Goal: Task Accomplishment & Management: Use online tool/utility

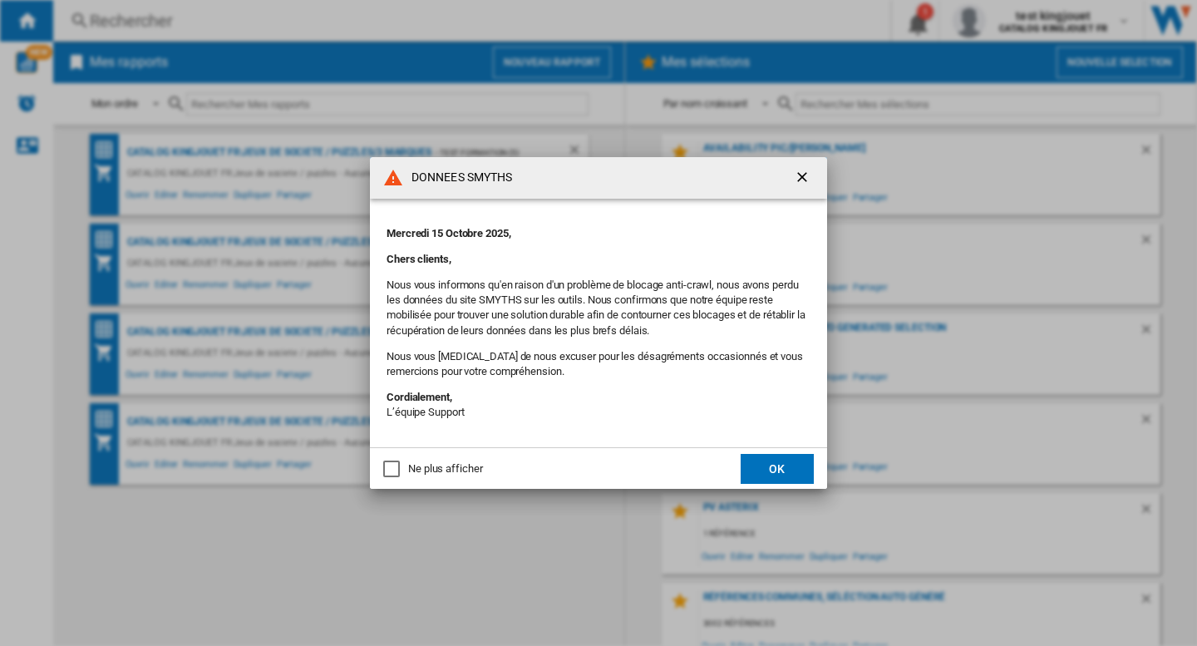
click at [802, 179] on ng-md-icon "getI18NText('BUTTONS.CLOSE_DIALOG')" at bounding box center [804, 179] width 20 height 20
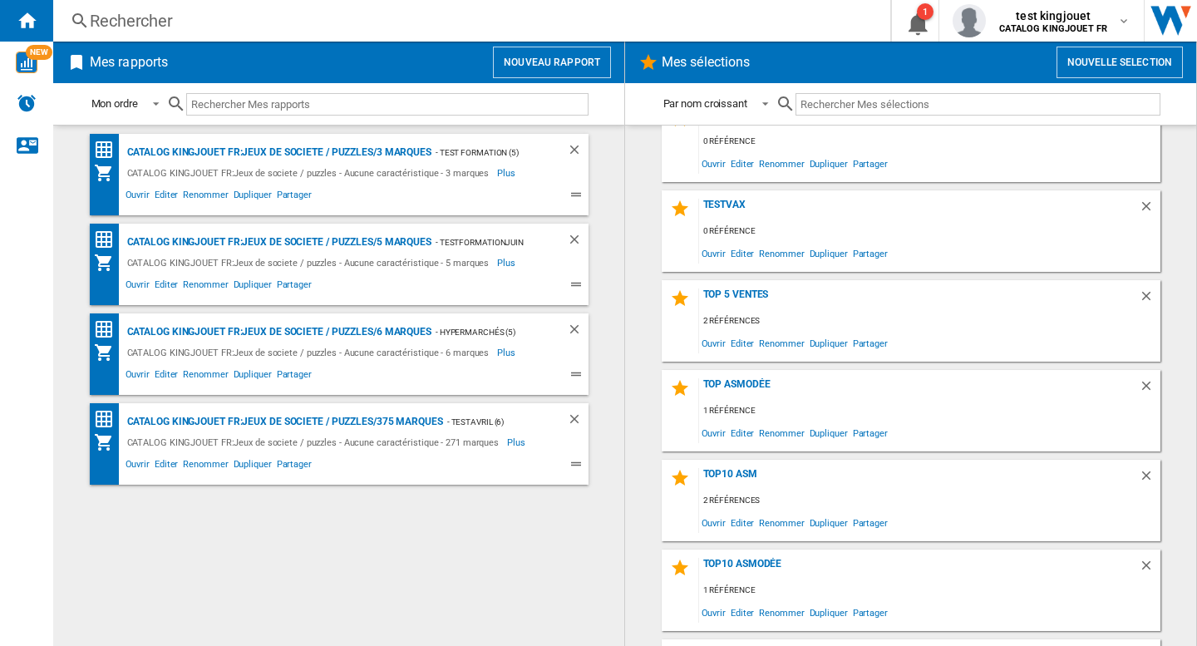
scroll to position [1904, 0]
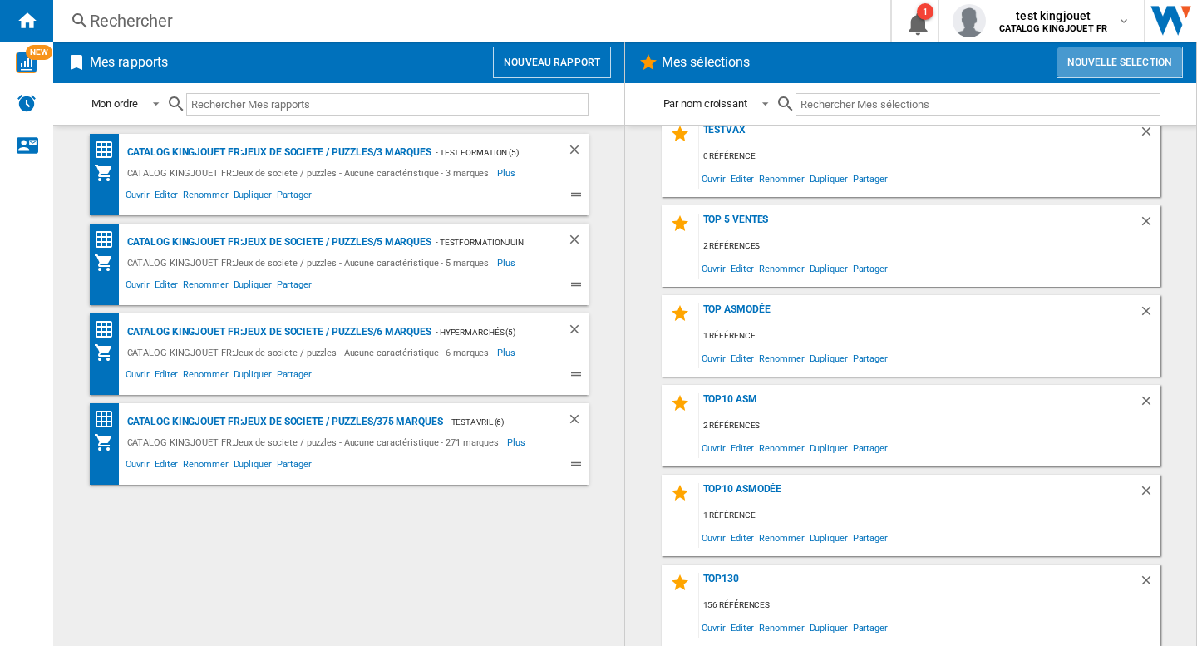
click at [1126, 53] on button "Nouvelle selection" at bounding box center [1120, 63] width 126 height 32
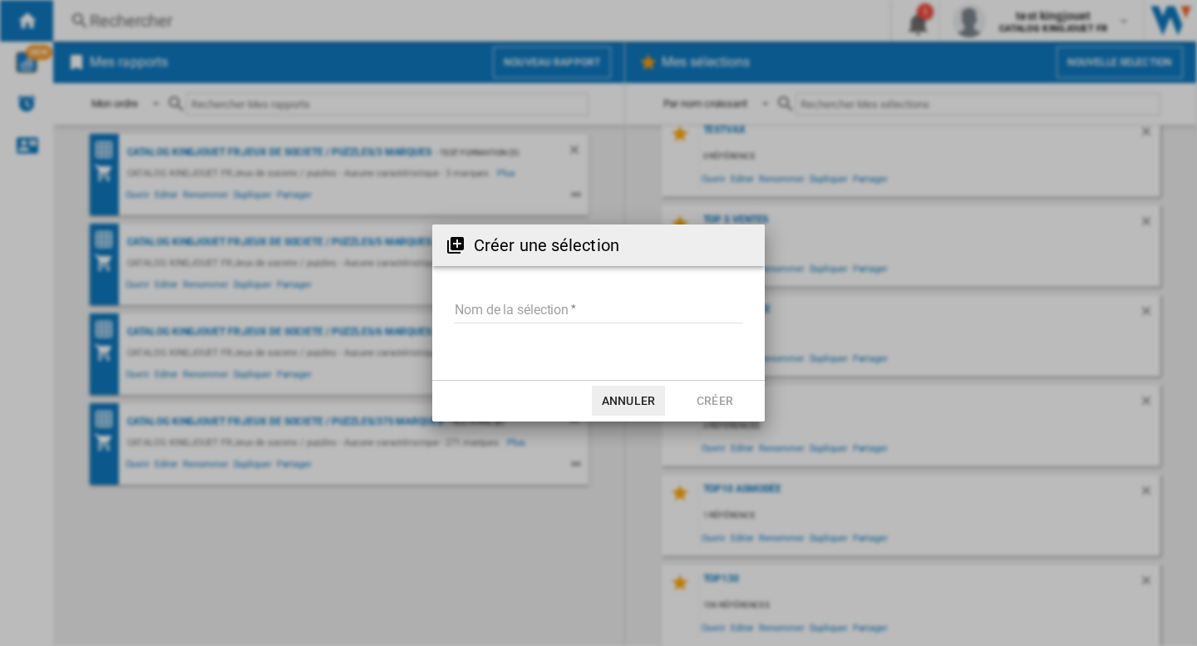
click at [573, 308] on input "Nom de la sélection" at bounding box center [598, 310] width 289 height 25
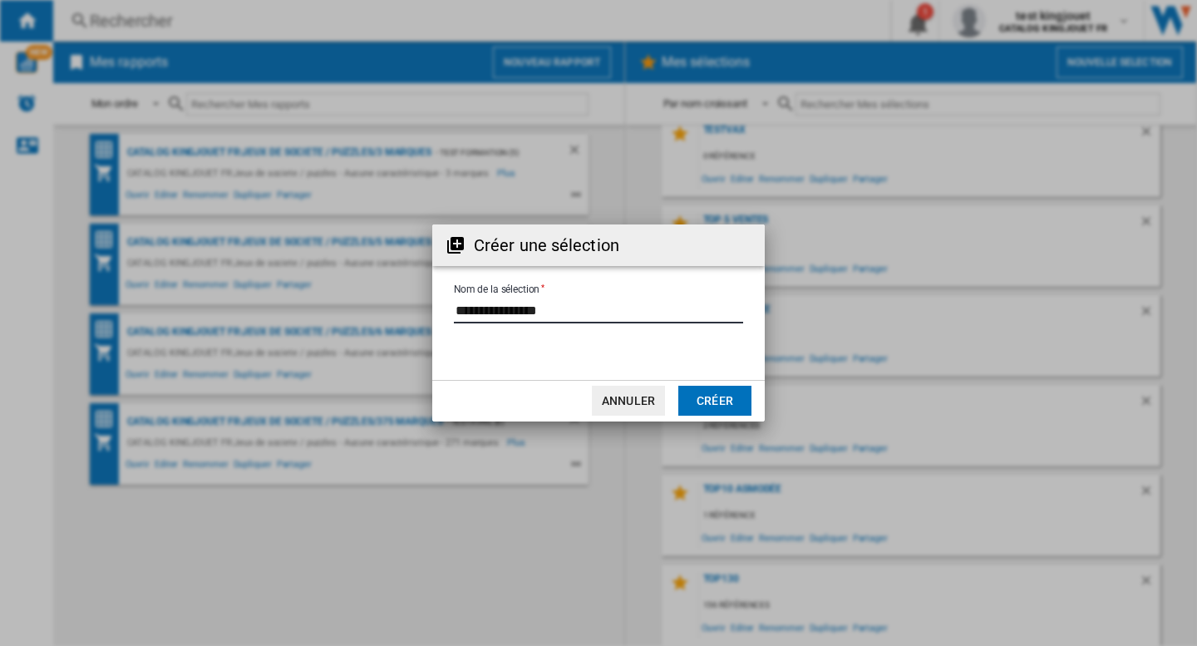
type input "**********"
click at [721, 414] on button "Créer" at bounding box center [714, 401] width 73 height 30
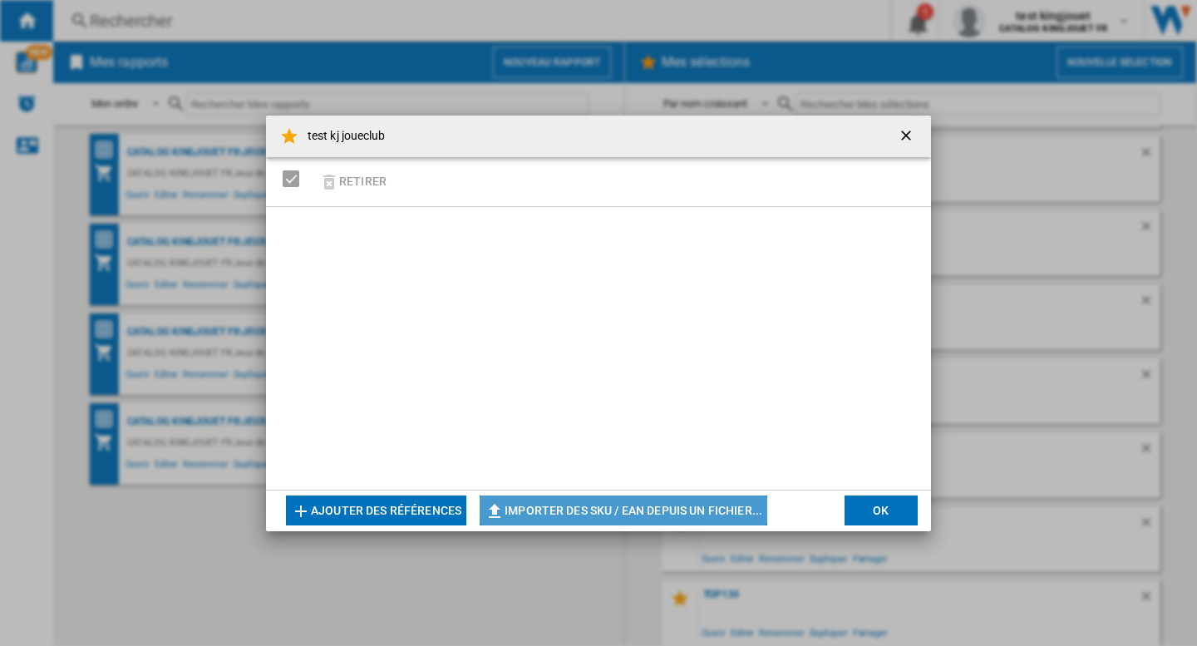
click at [636, 515] on button "Importer des SKU / EAN depuis un fichier..." at bounding box center [624, 510] width 288 height 30
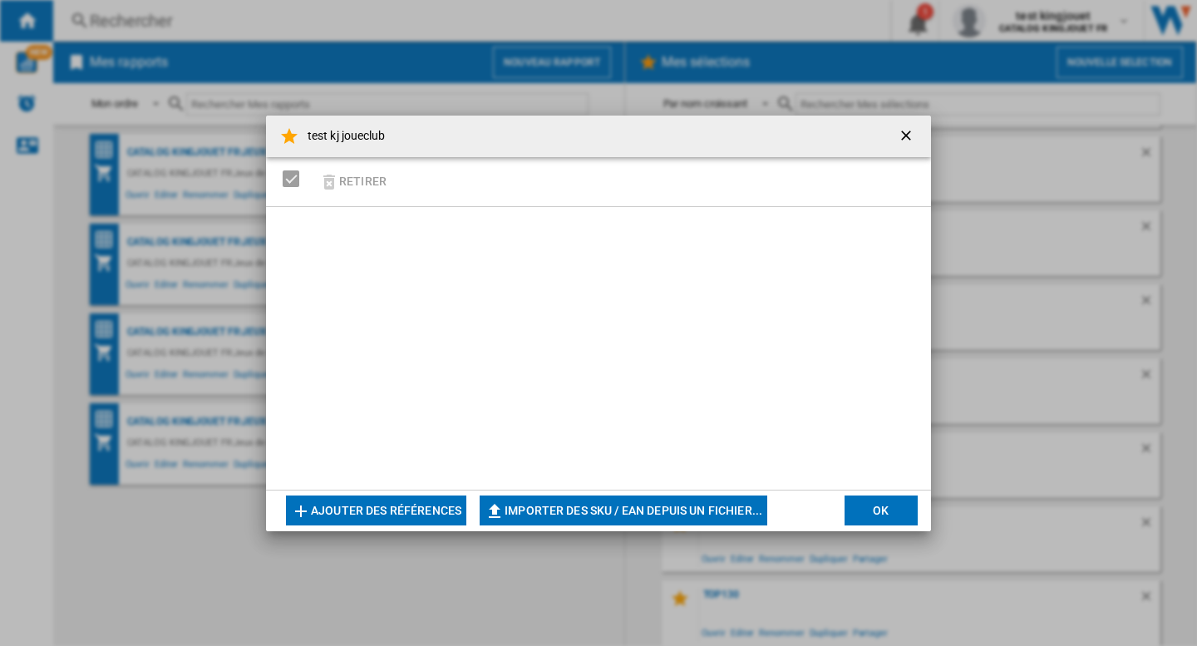
scroll to position [1772, 0]
type input "**********"
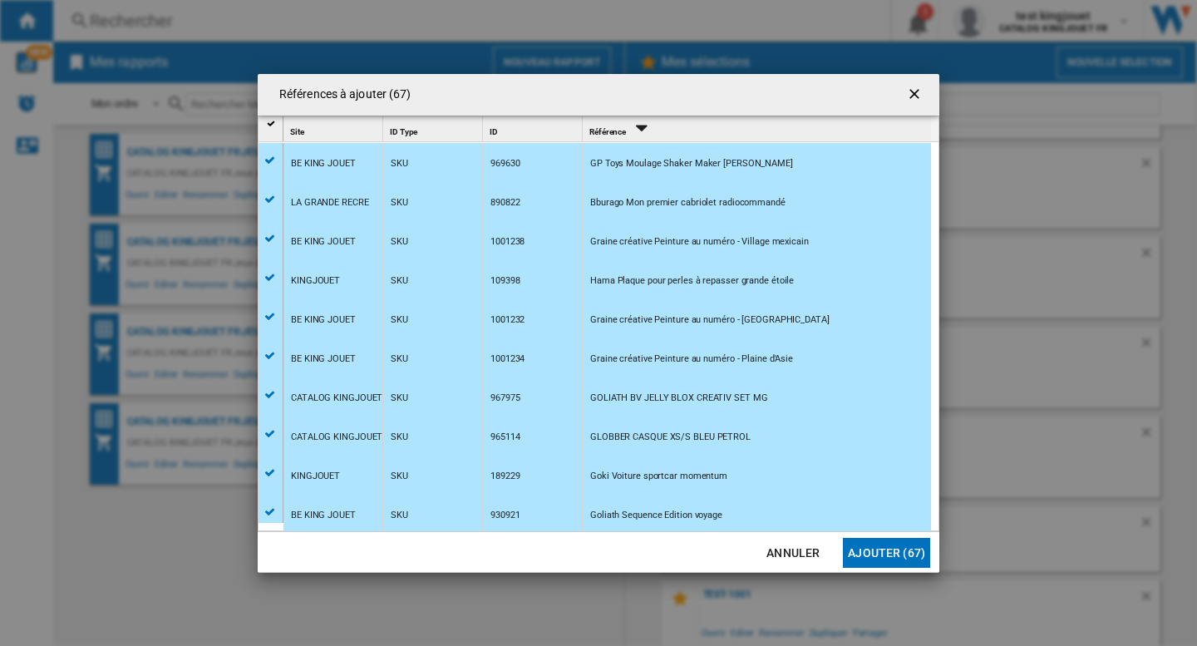
scroll to position [1978, 0]
click at [875, 556] on button "Ajouter (67)" at bounding box center [886, 553] width 87 height 30
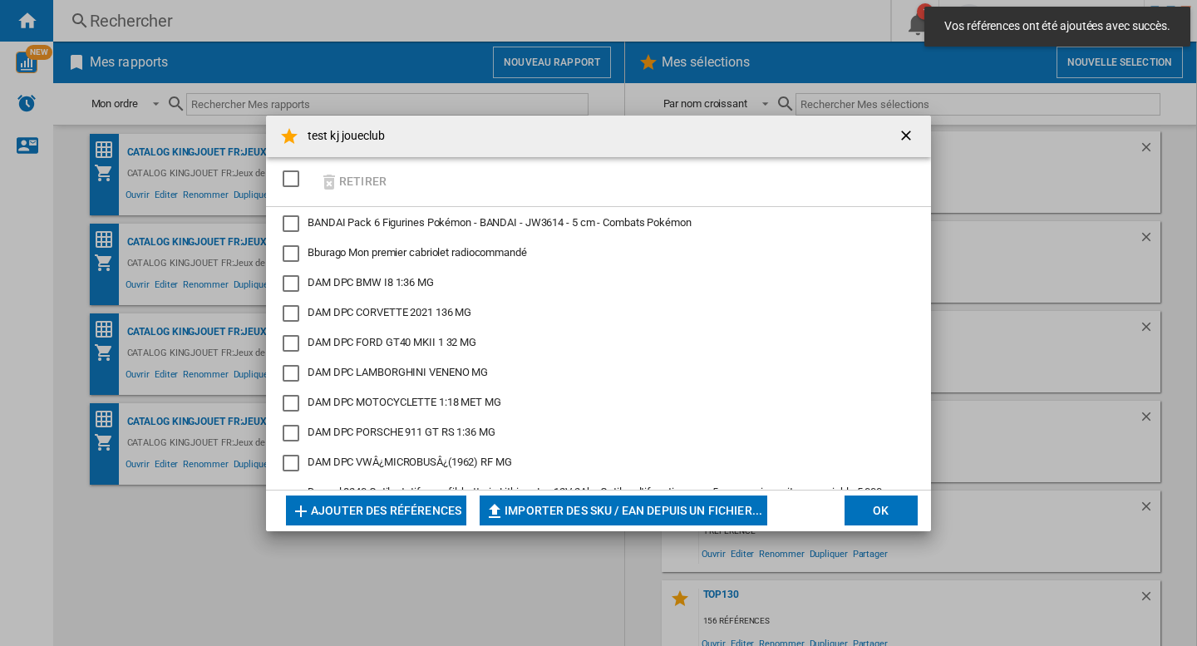
scroll to position [1993, 0]
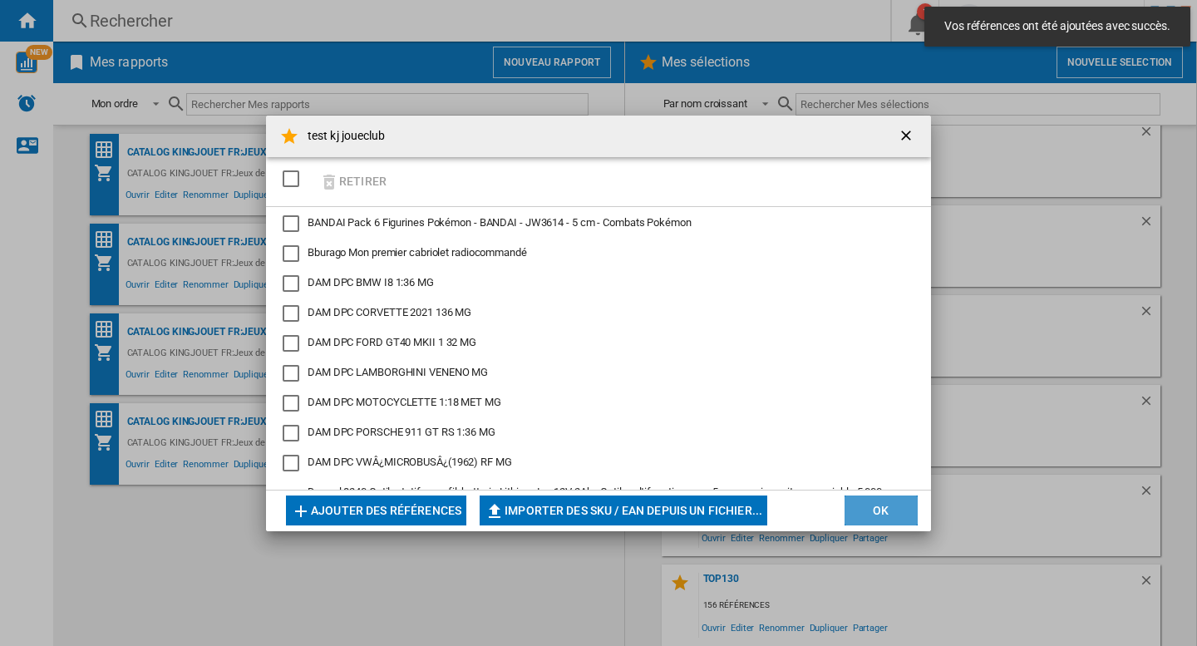
click at [878, 512] on button "OK" at bounding box center [881, 510] width 73 height 30
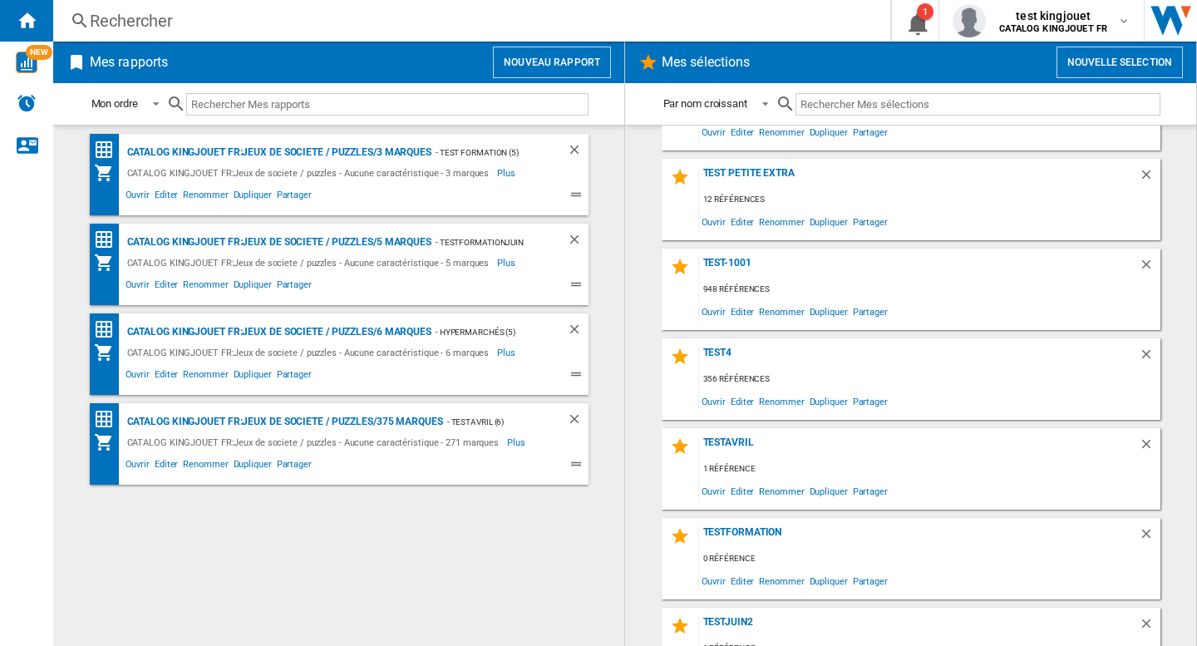
scroll to position [1162, 0]
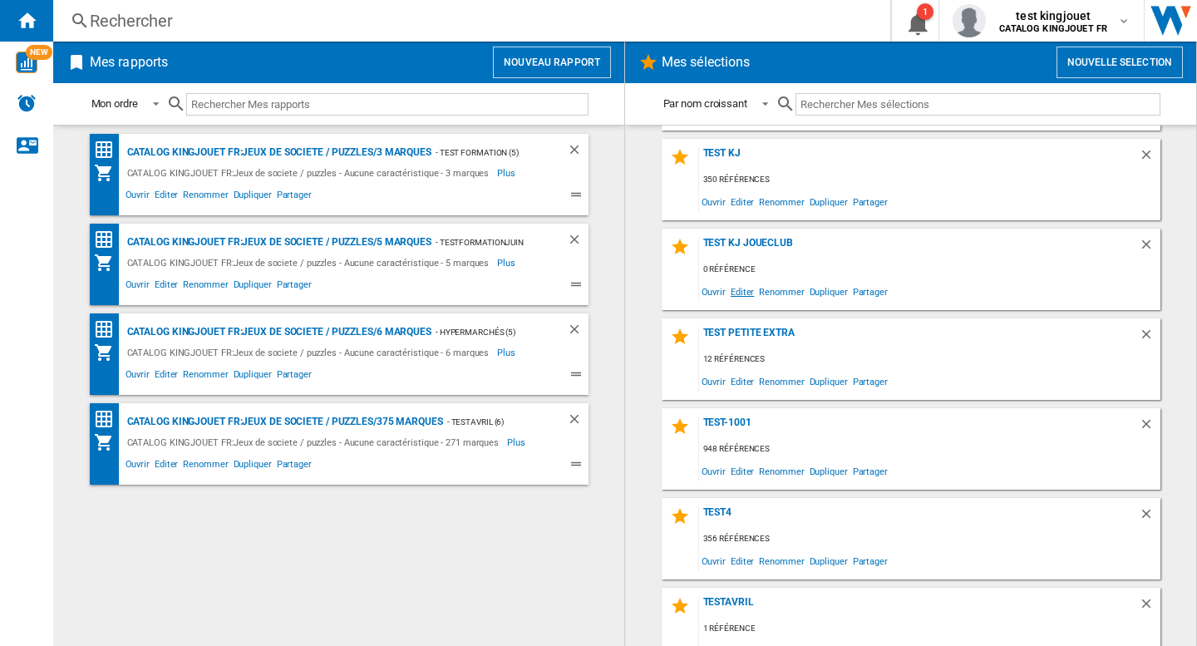
click at [732, 292] on span "Editer" at bounding box center [742, 291] width 28 height 22
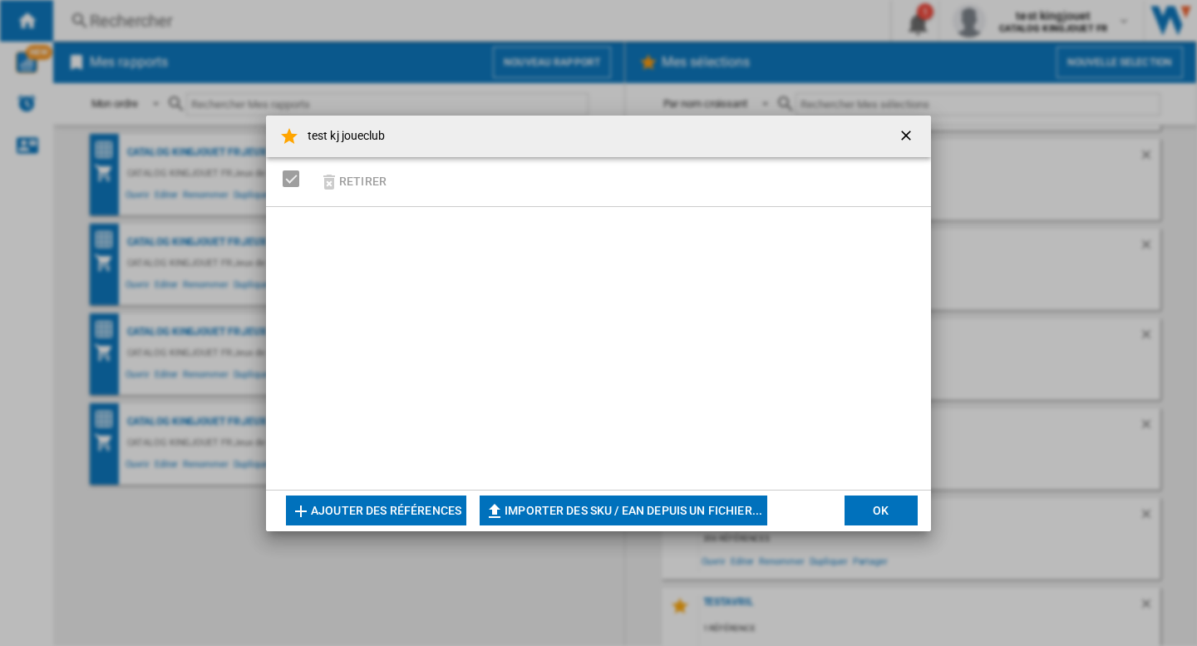
click at [524, 522] on button "Importer des SKU / EAN depuis un fichier..." at bounding box center [624, 510] width 288 height 30
type input "**********"
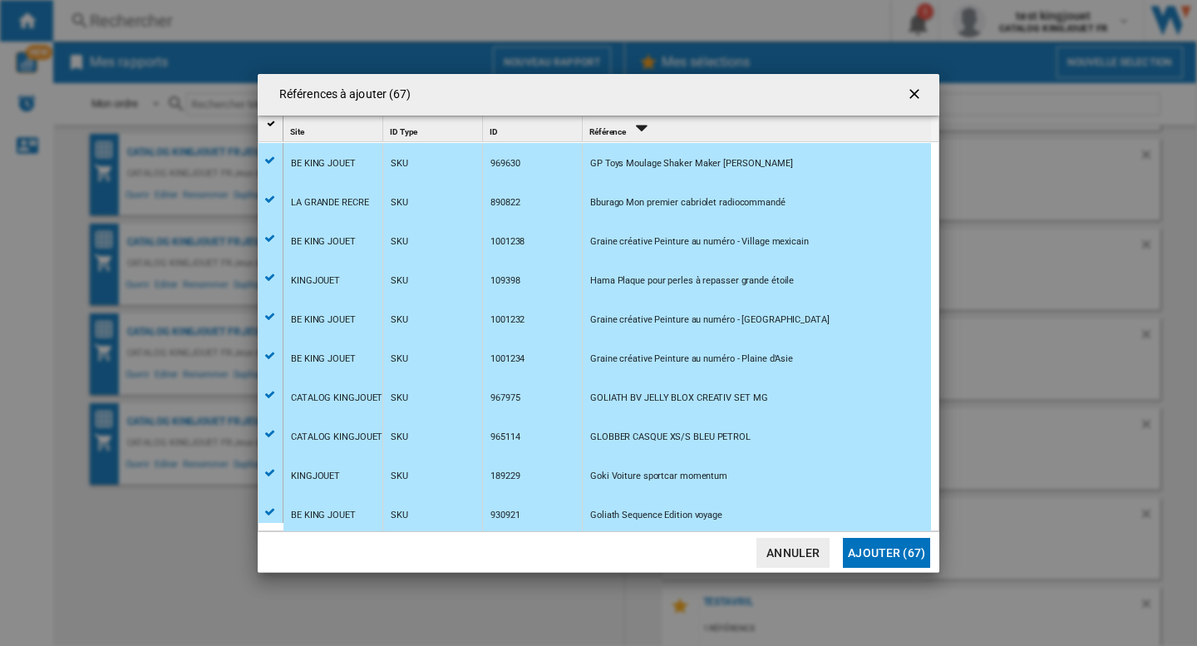
click at [888, 552] on button "Ajouter (67)" at bounding box center [886, 553] width 87 height 30
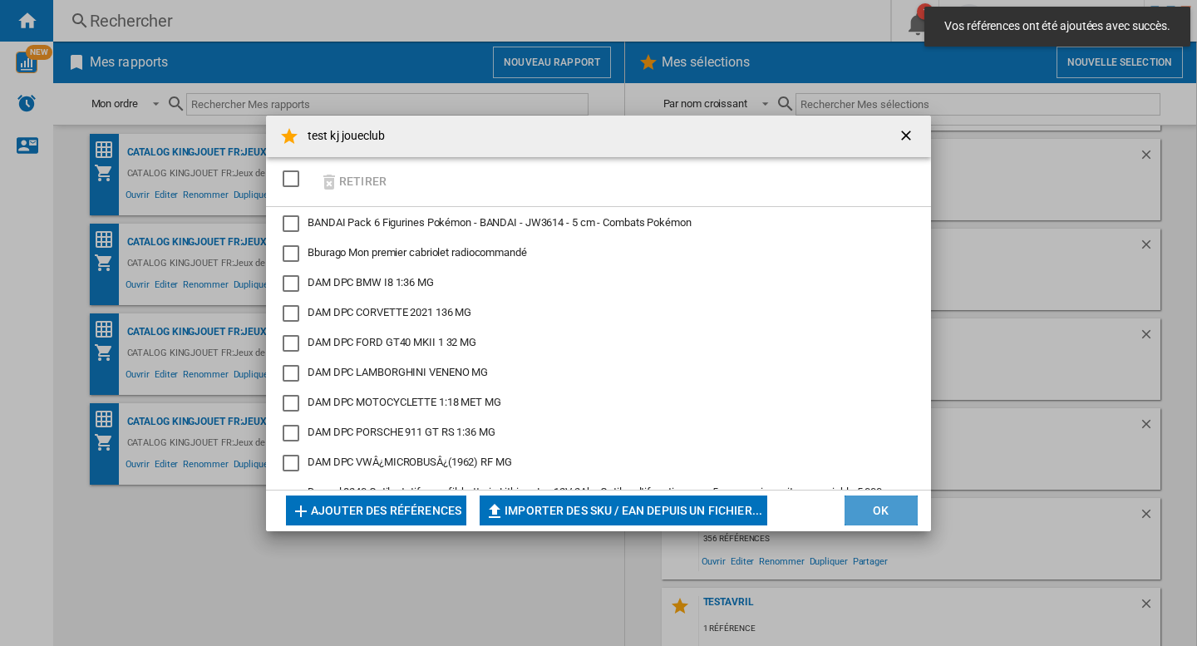
click at [857, 506] on button "OK" at bounding box center [881, 510] width 73 height 30
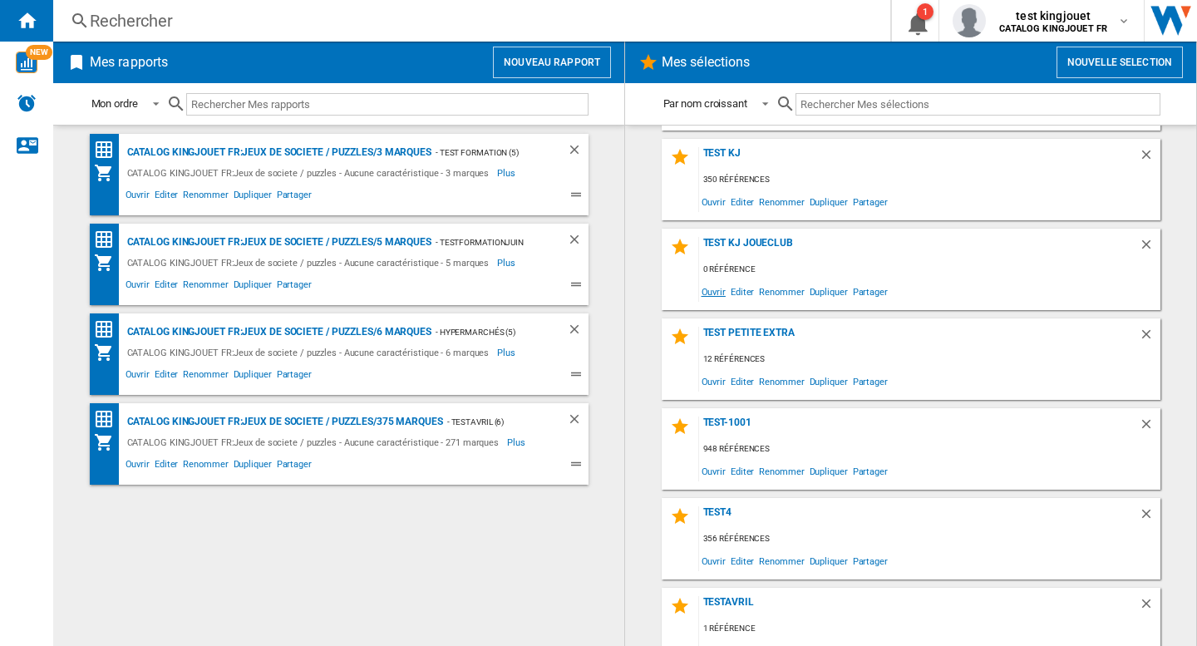
click at [706, 288] on span "Ouvrir" at bounding box center [713, 291] width 29 height 22
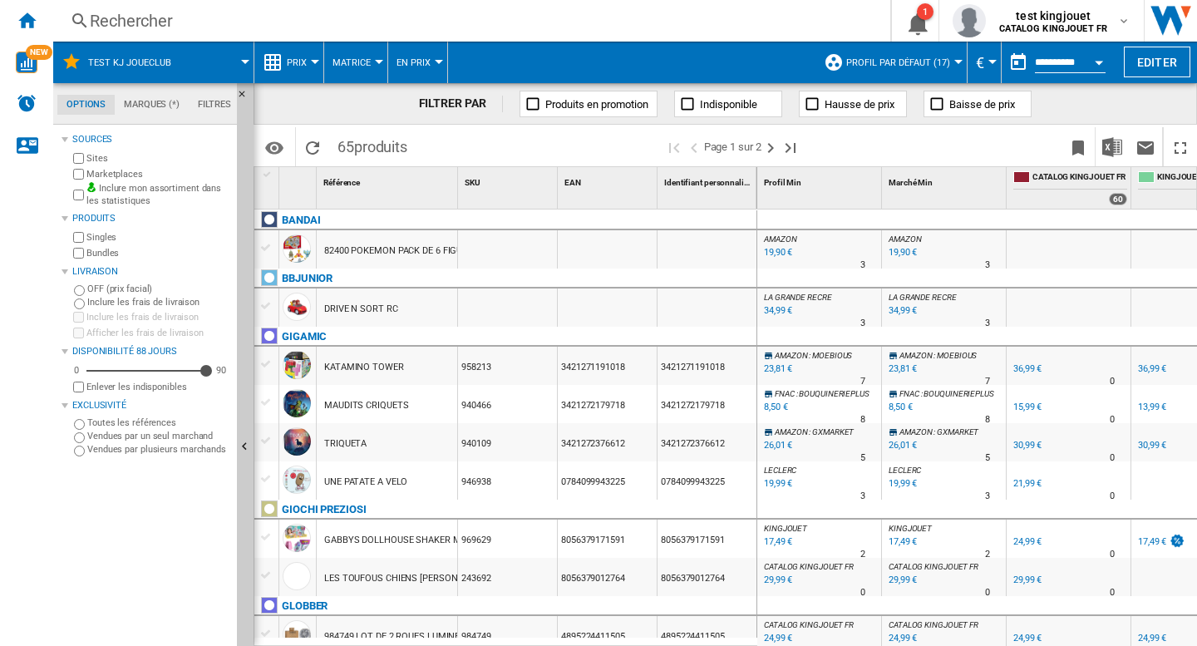
click at [938, 62] on span "Profil par défaut (17)" at bounding box center [898, 62] width 104 height 11
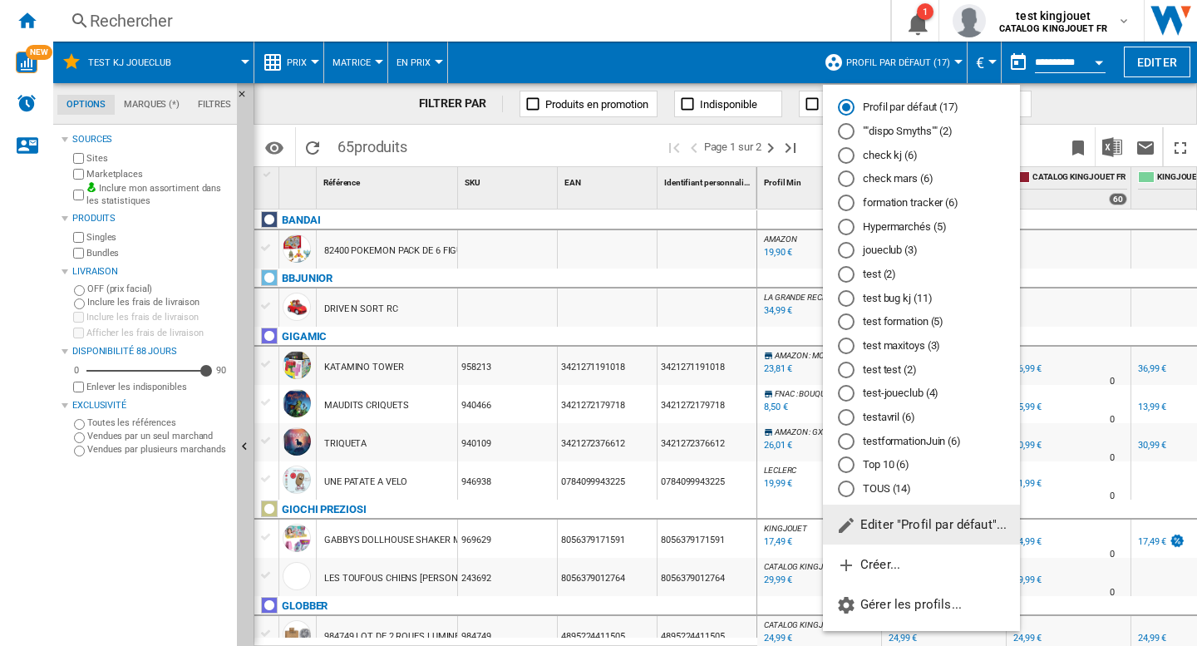
scroll to position [2, 0]
click at [850, 254] on div "joueclub (3)" at bounding box center [846, 250] width 17 height 17
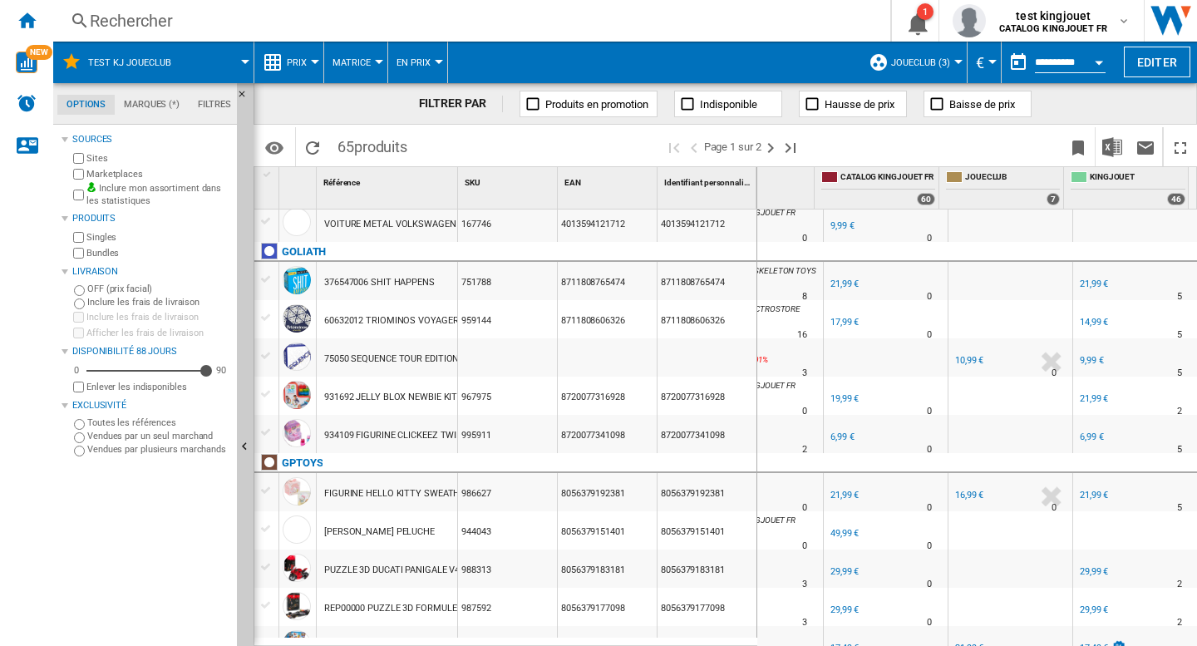
scroll to position [437, 0]
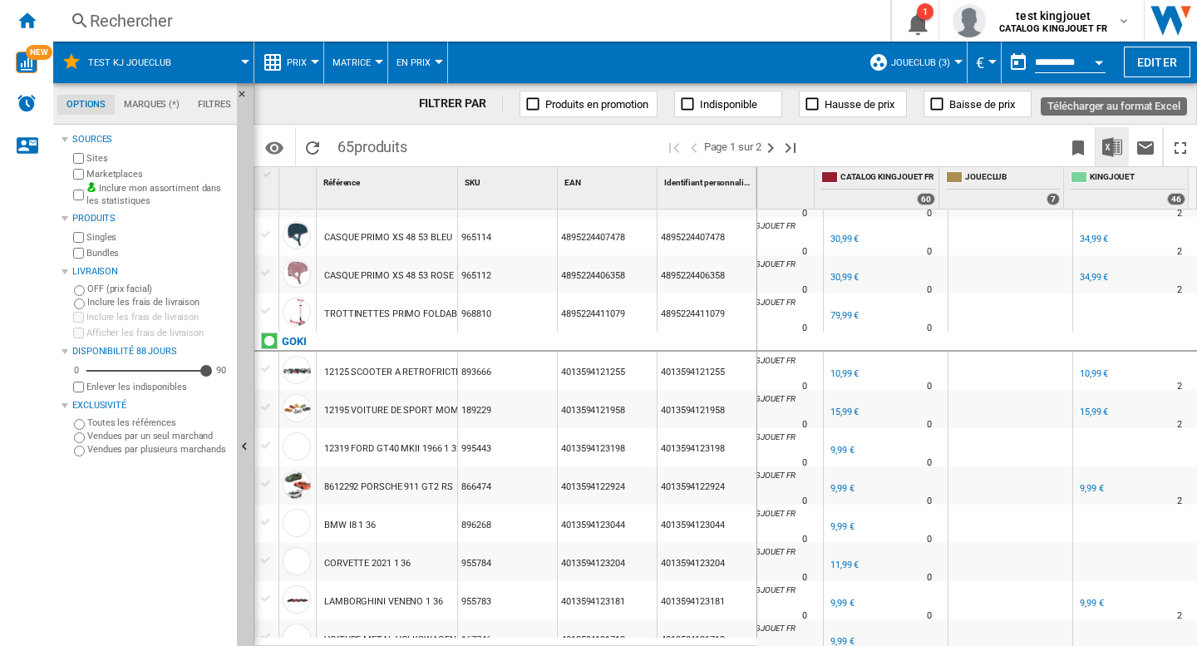
click at [1111, 147] on img "Télécharger au format Excel" at bounding box center [1112, 147] width 20 height 20
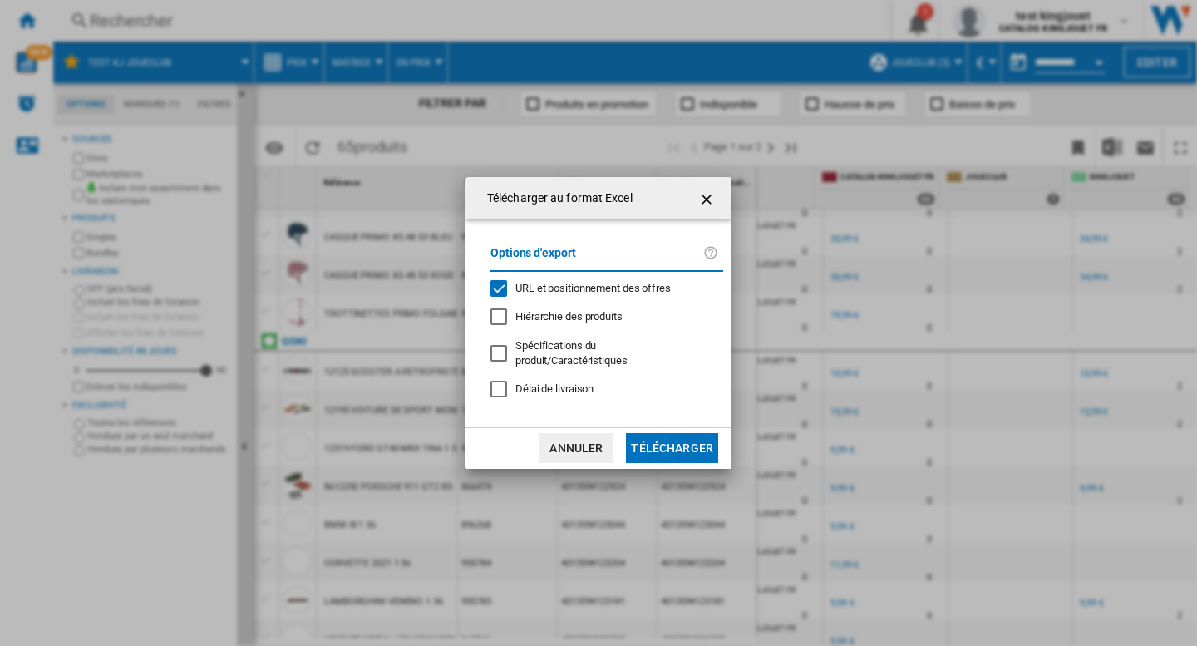
click at [556, 292] on span "URL et positionnement des offres" at bounding box center [592, 288] width 155 height 12
click at [682, 444] on button "Télécharger" at bounding box center [672, 448] width 92 height 30
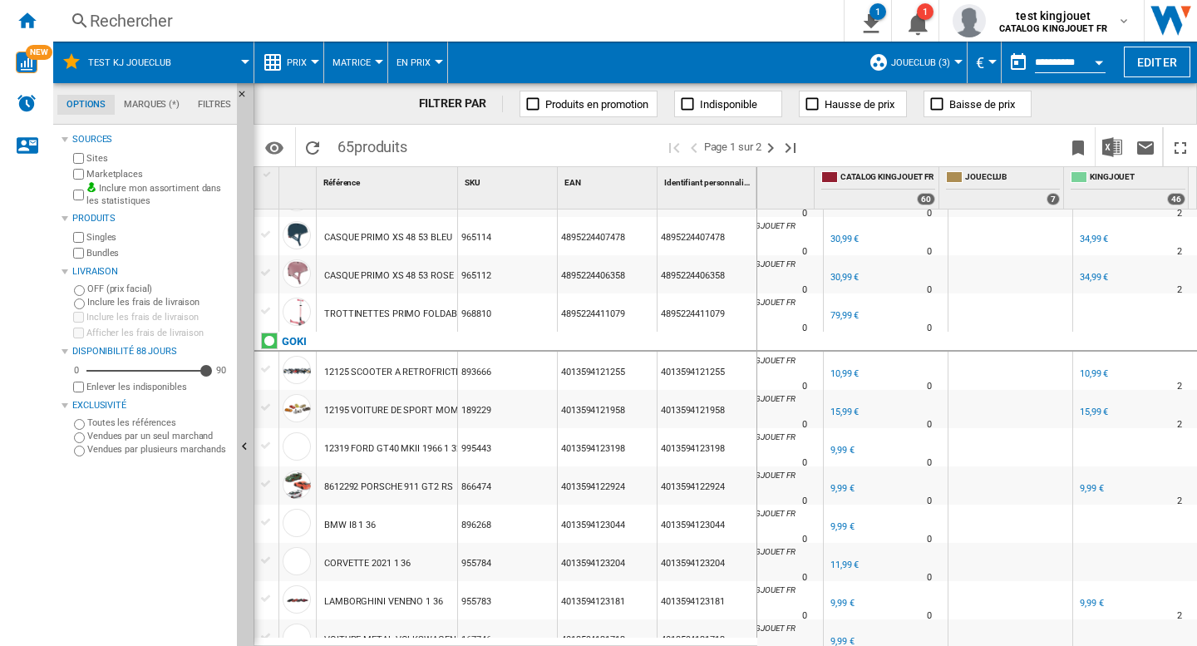
drag, startPoint x: 37, startPoint y: 25, endPoint x: 1160, endPoint y: 422, distance: 1191.3
click at [37, 25] on div "Accueil" at bounding box center [26, 21] width 53 height 42
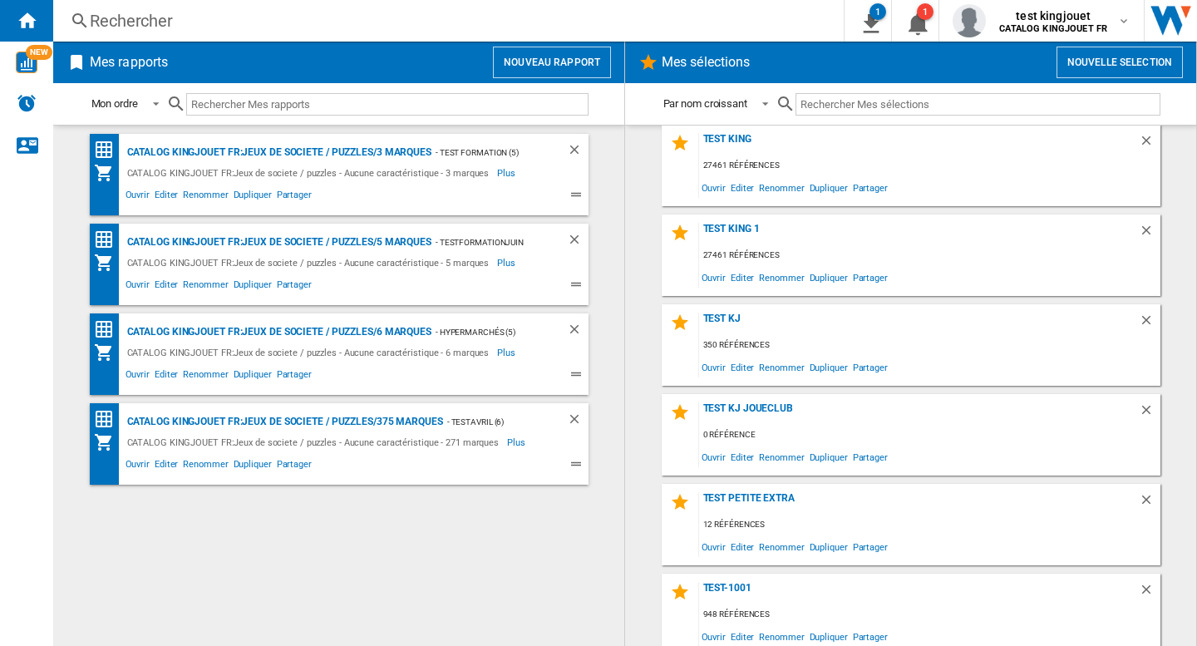
scroll to position [998, 0]
click at [1142, 406] on ng-md-icon "Supprimer" at bounding box center [1149, 412] width 20 height 20
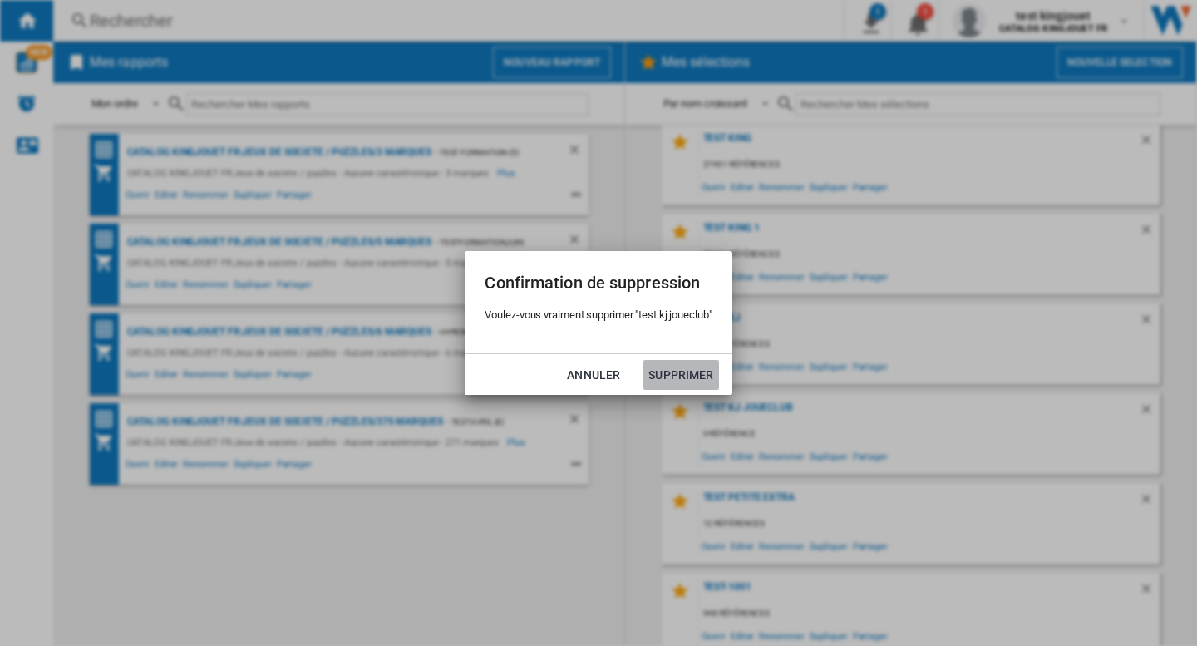
click at [688, 373] on button "Supprimer" at bounding box center [680, 375] width 75 height 30
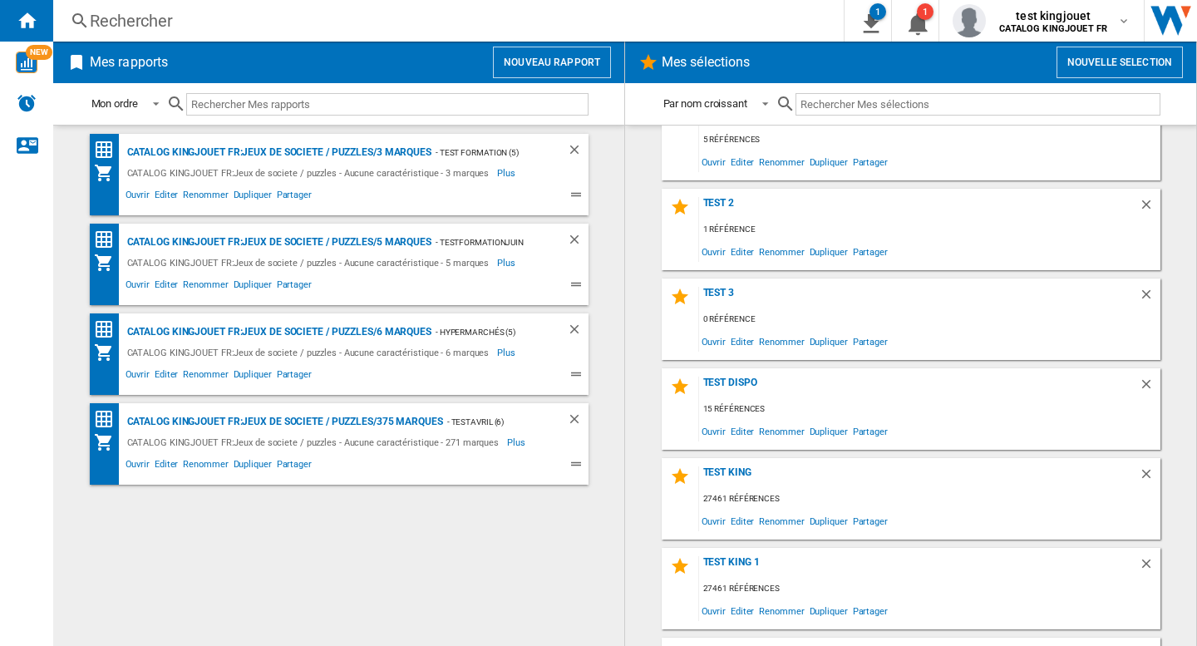
scroll to position [996, 0]
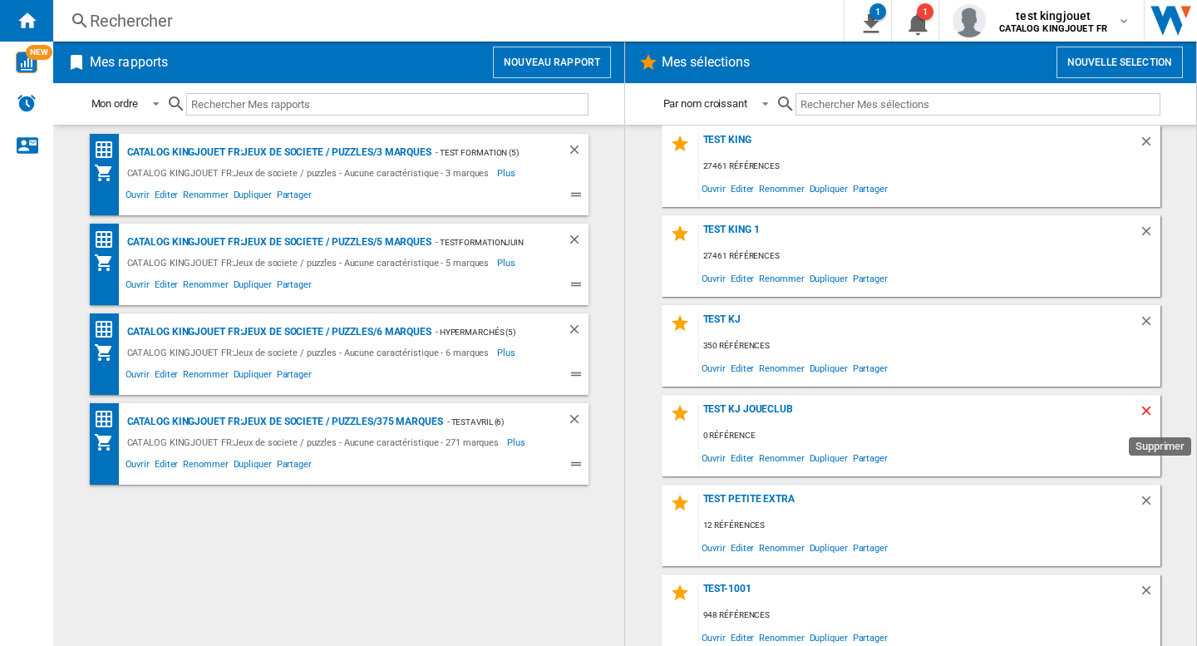
click at [1145, 408] on ng-md-icon "Supprimer" at bounding box center [1149, 413] width 20 height 20
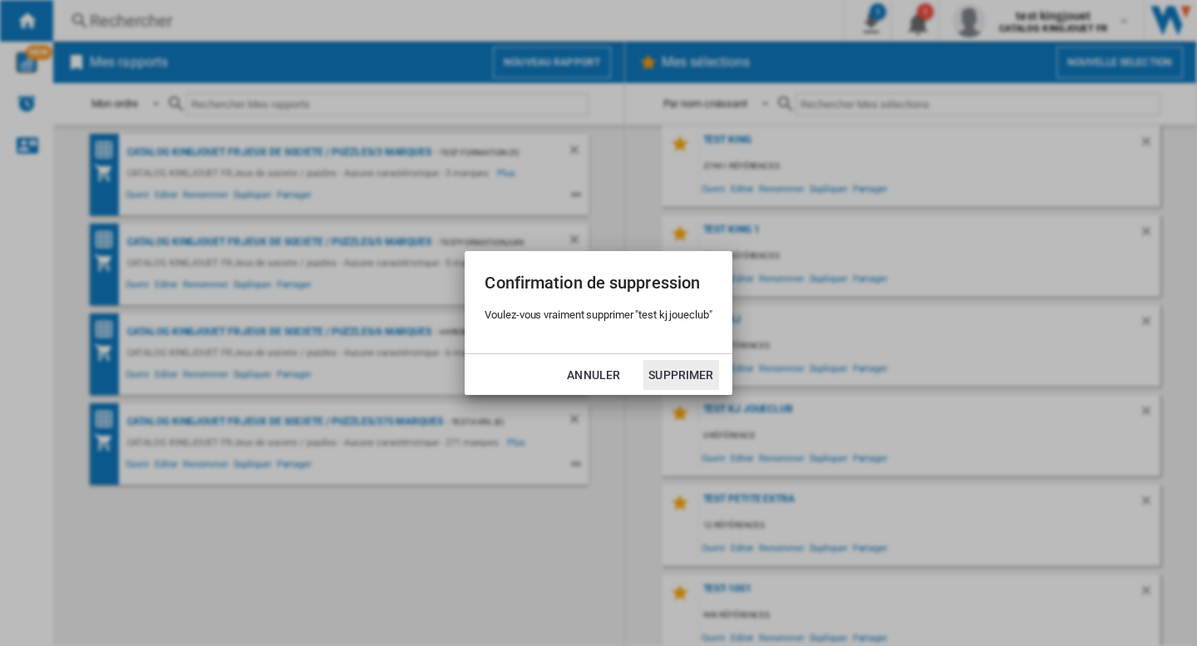
click at [692, 368] on button "Supprimer" at bounding box center [680, 375] width 75 height 30
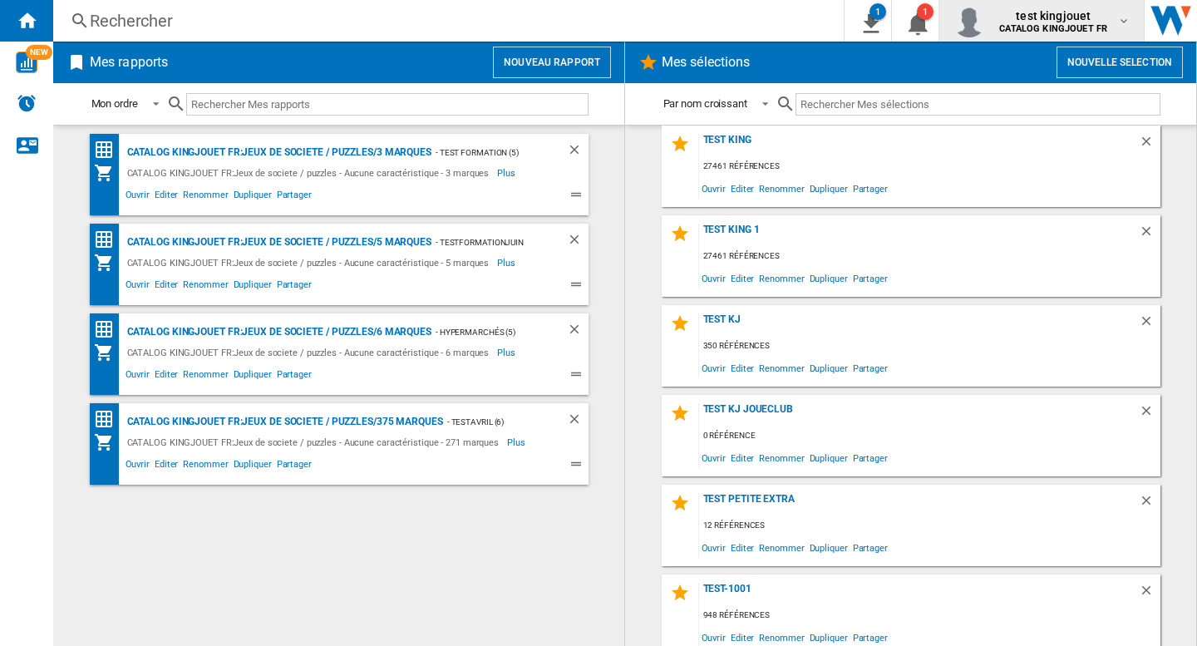
click at [1070, 19] on span "test kingjouet" at bounding box center [1053, 15] width 108 height 17
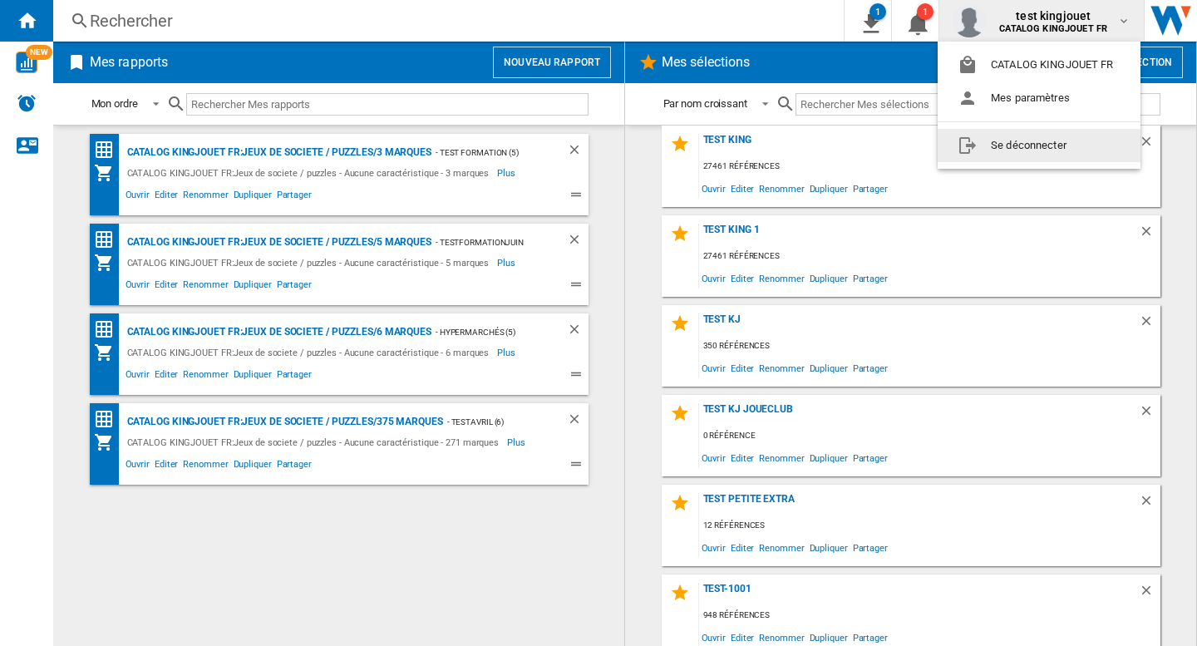
click at [1028, 145] on button "Se déconnecter" at bounding box center [1039, 145] width 203 height 33
